Goal: Task Accomplishment & Management: Manage account settings

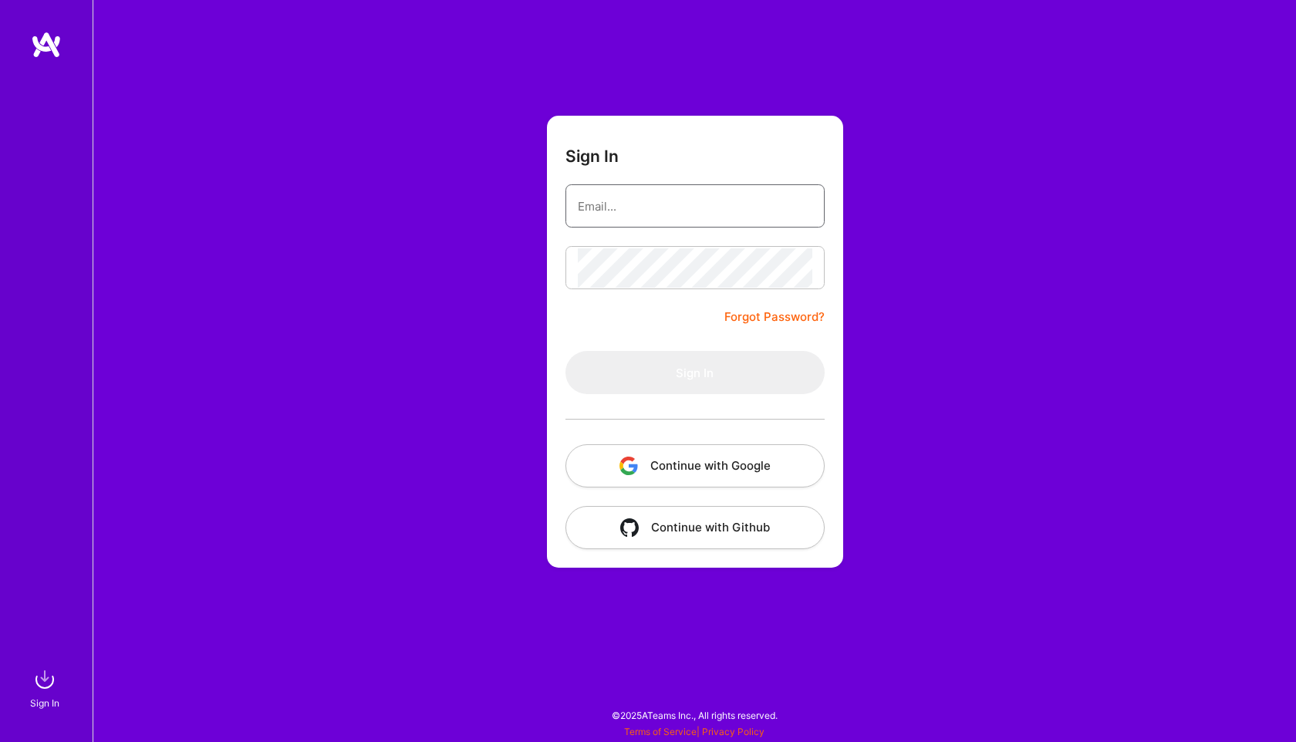
click at [653, 210] on input "email" at bounding box center [695, 206] width 235 height 39
type input "[EMAIL_ADDRESS][DOMAIN_NAME]"
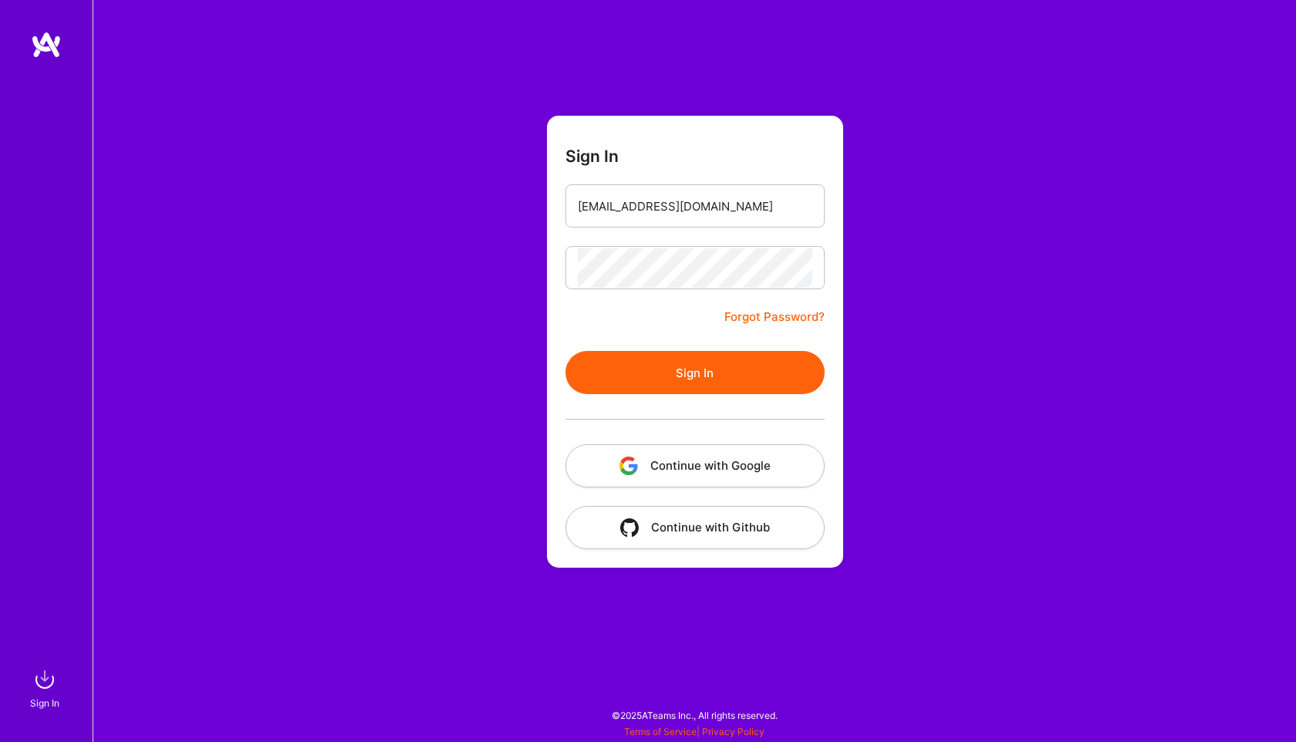
click at [694, 376] on button "Sign In" at bounding box center [694, 372] width 259 height 43
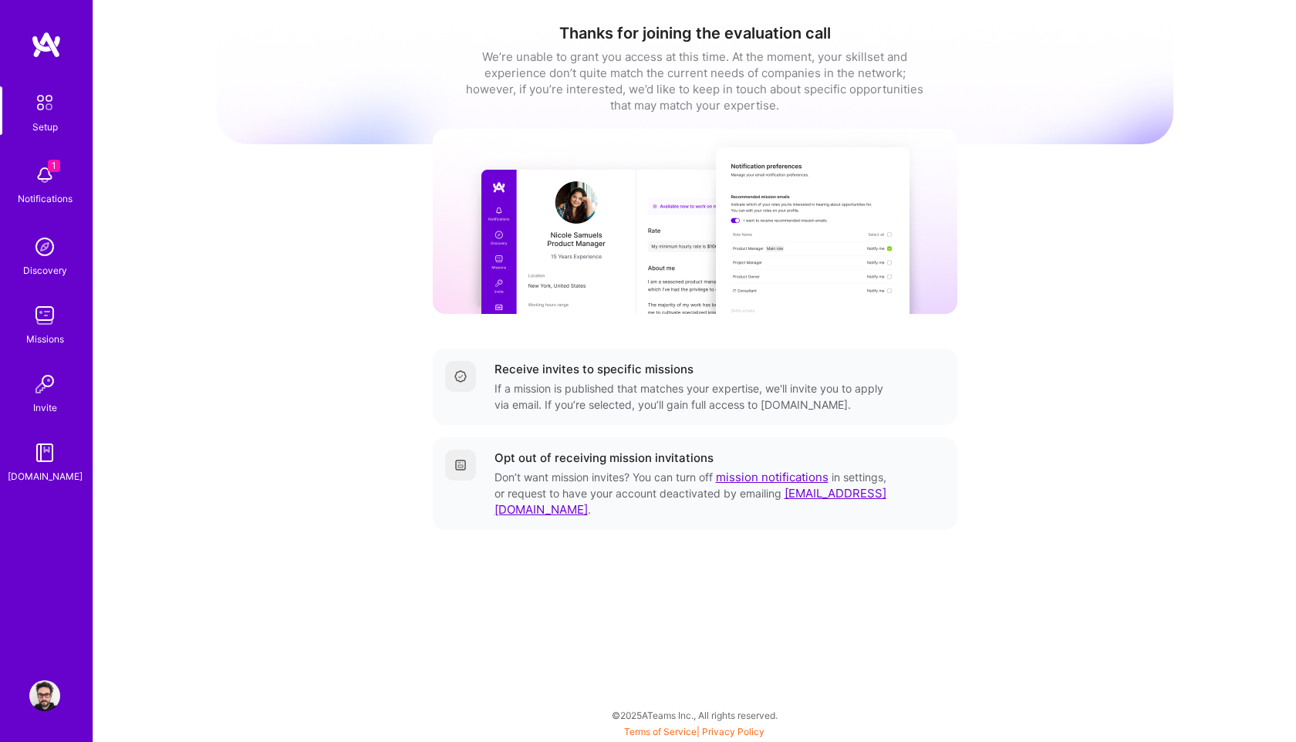
click at [49, 696] on img at bounding box center [44, 695] width 31 height 31
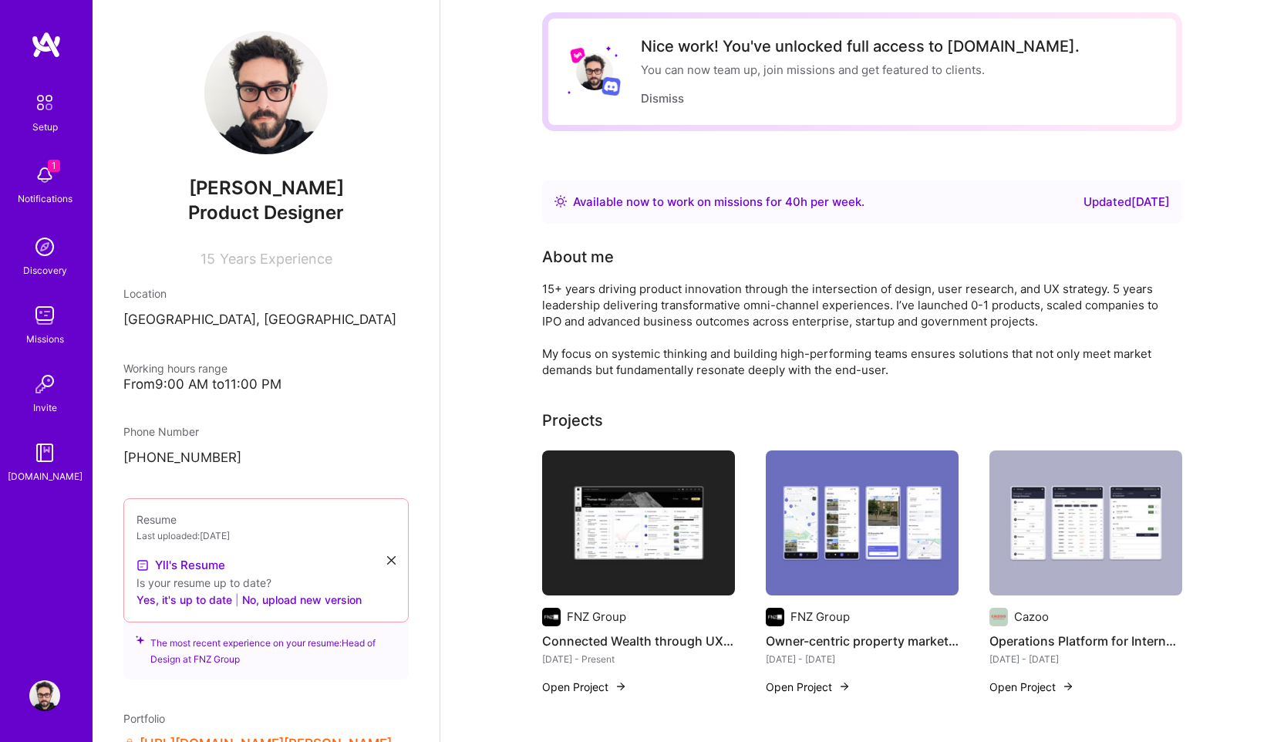
scroll to position [69, 0]
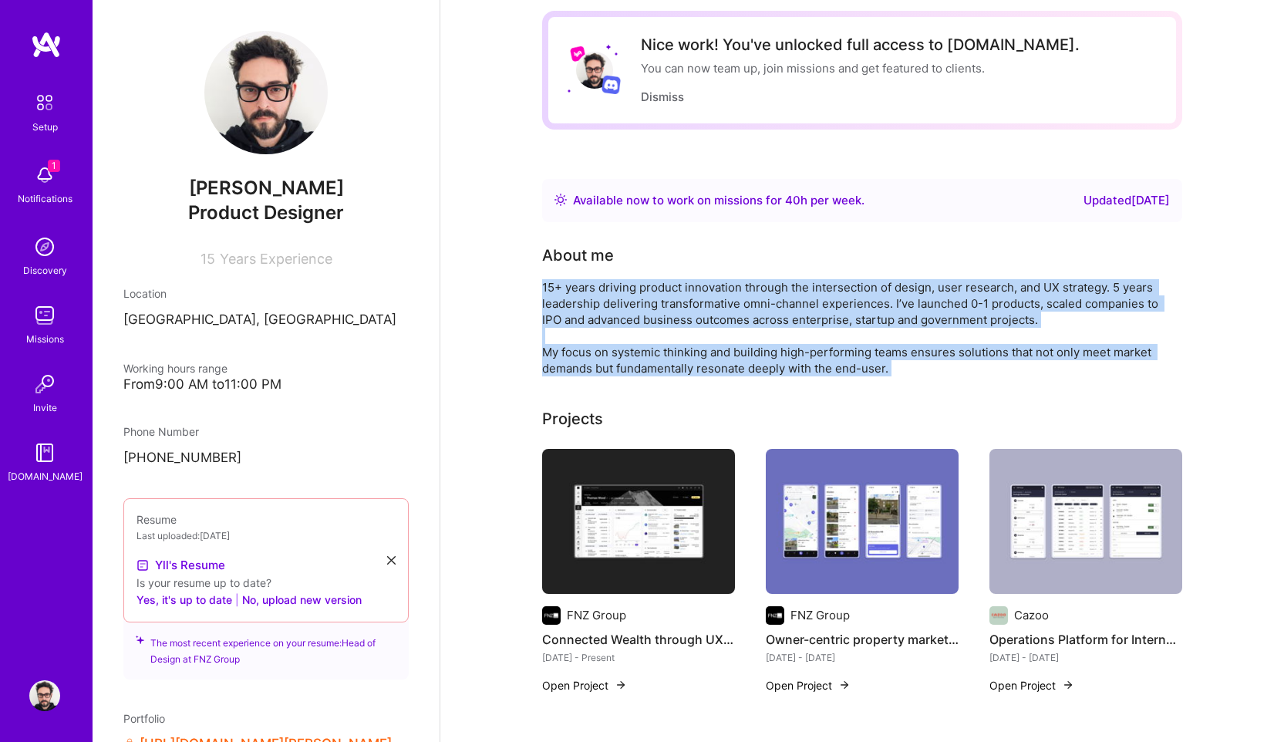
drag, startPoint x: 543, startPoint y: 285, endPoint x: 986, endPoint y: 383, distance: 453.4
copy div "15+ years driving product innovation through the intersection of design, user r…"
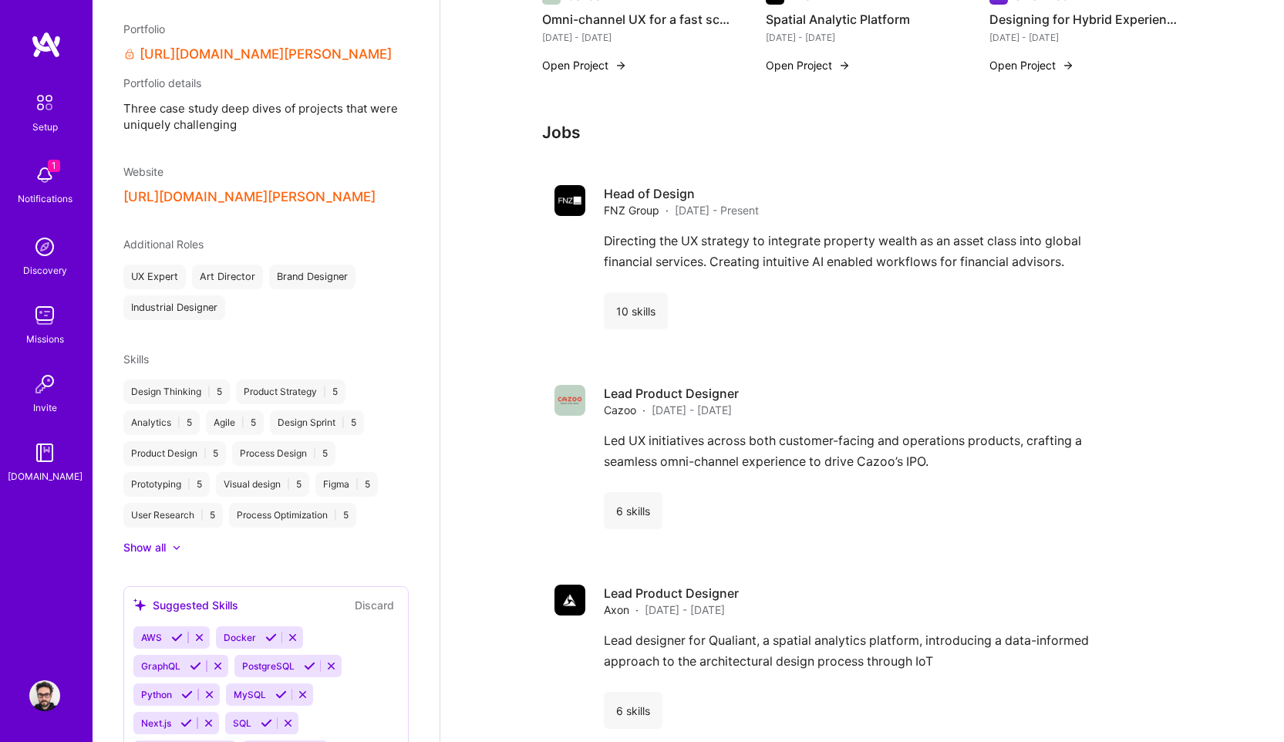
scroll to position [700, 0]
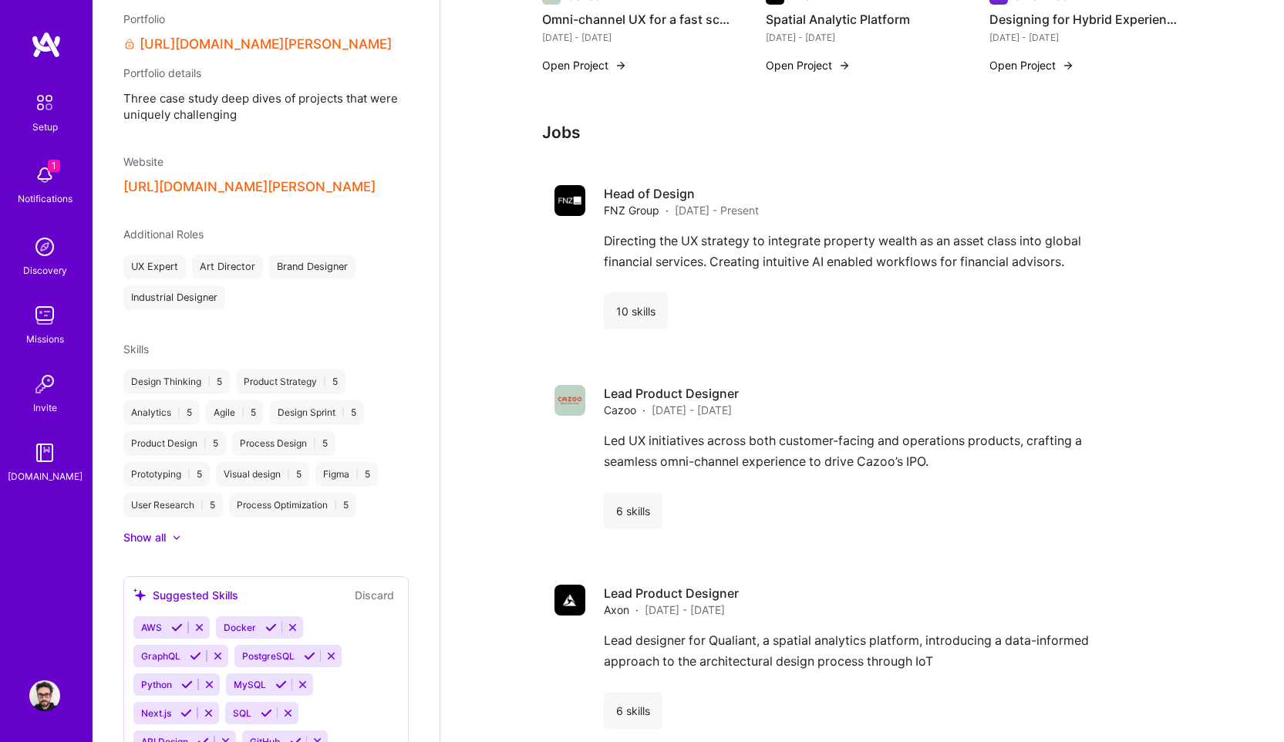
click at [175, 535] on icon at bounding box center [177, 537] width 8 height 5
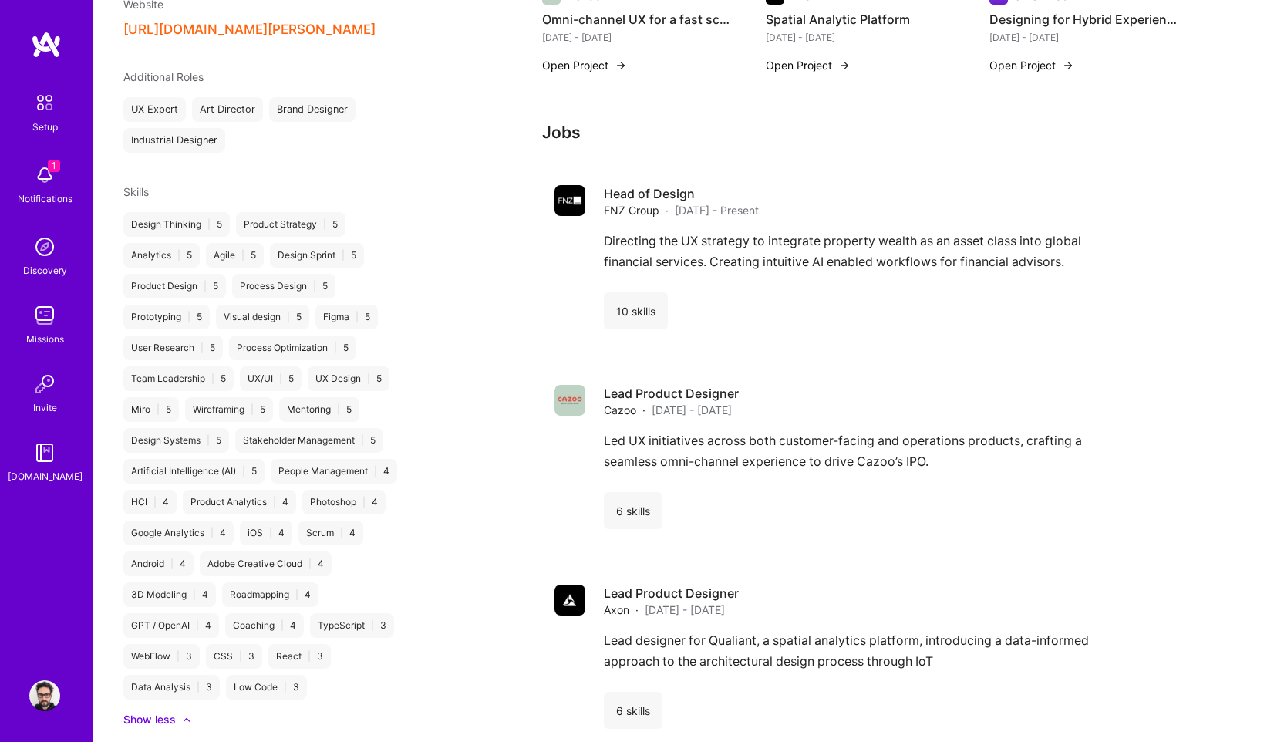
scroll to position [859, 0]
